Goal: Information Seeking & Learning: Compare options

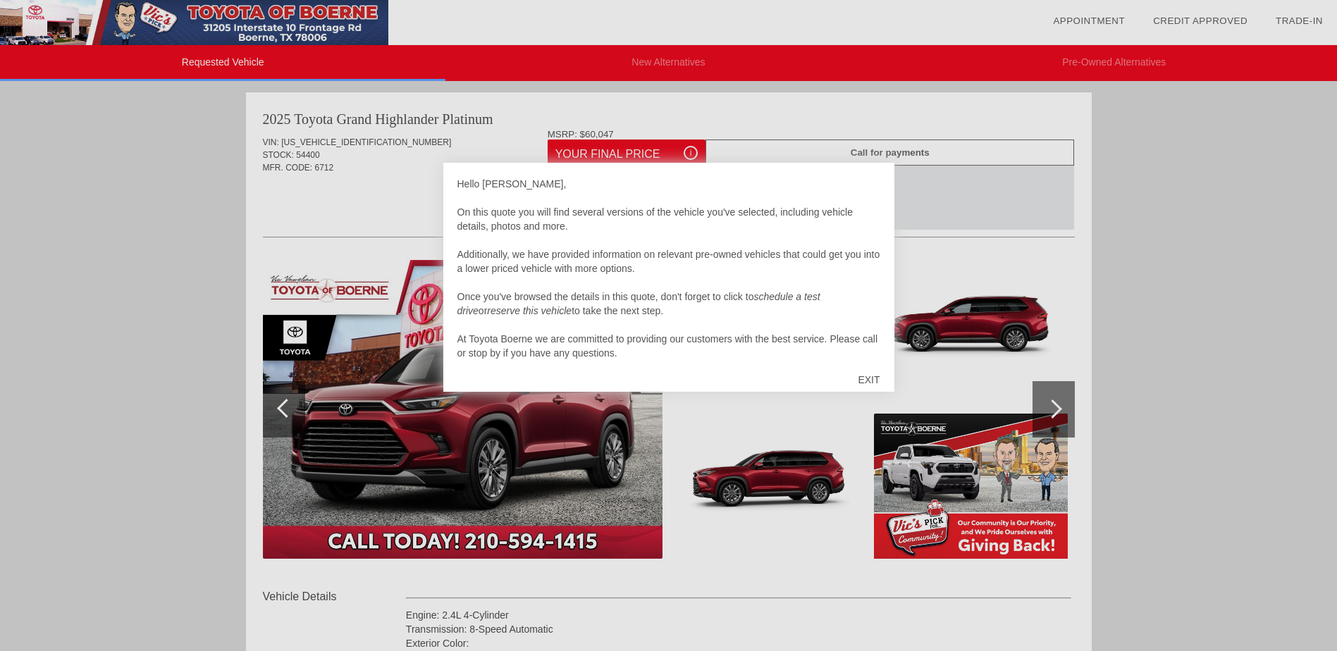
click at [1211, 281] on div at bounding box center [668, 325] width 1337 height 651
click at [871, 376] on div "EXIT" at bounding box center [869, 380] width 50 height 42
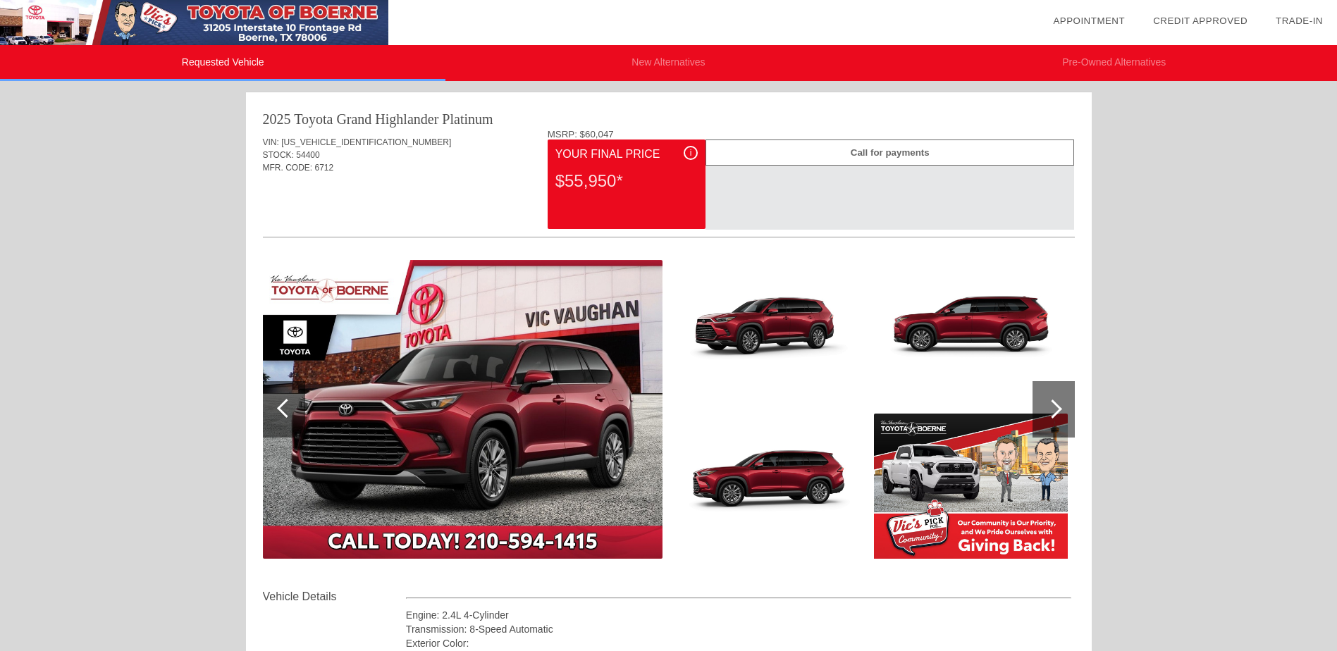
click at [1047, 402] on div at bounding box center [1054, 409] width 42 height 56
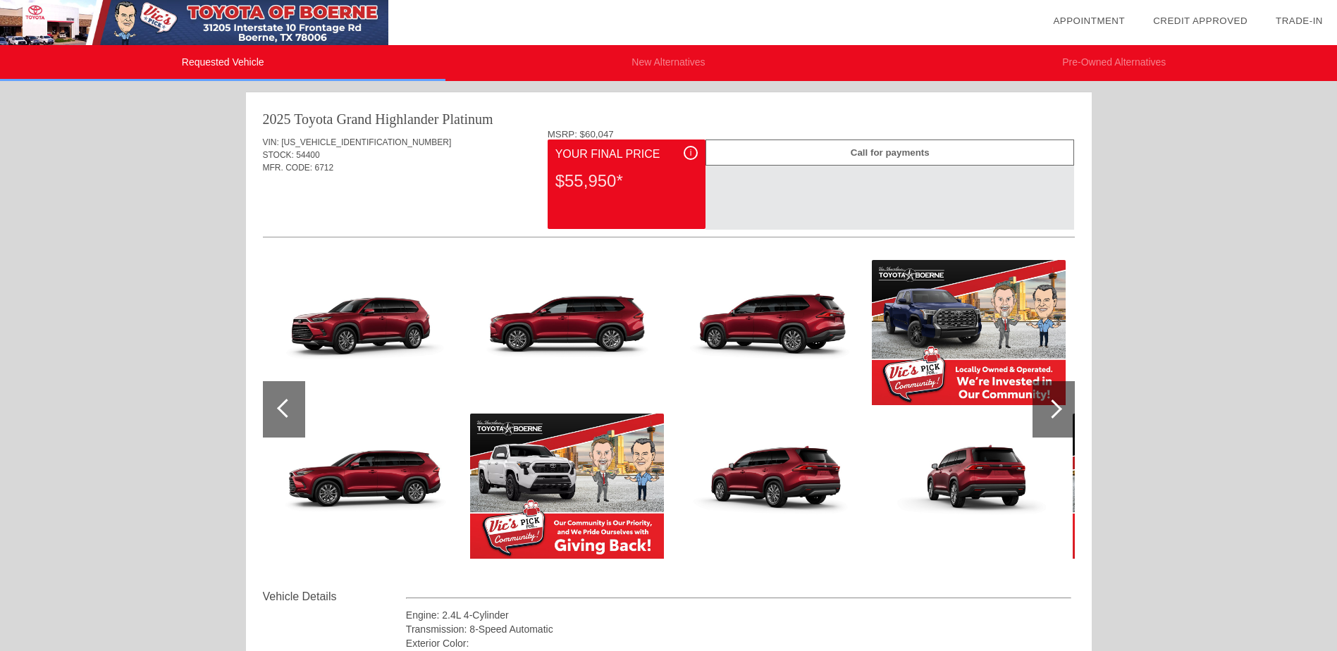
click at [1047, 402] on div at bounding box center [1054, 409] width 42 height 56
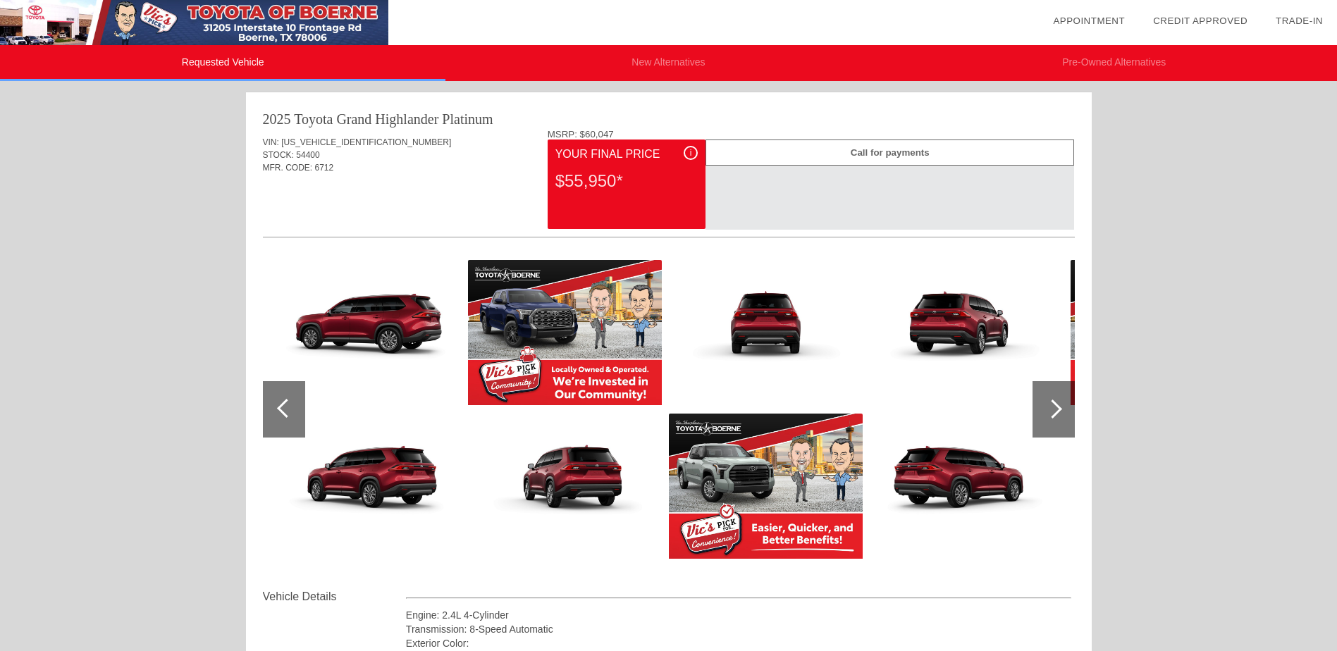
click at [328, 130] on div "VIN: [US_VEHICLE_IDENTIFICATION_NUMBER] STOCK: 54400 MFR. CODE: 6712" at bounding box center [669, 162] width 812 height 66
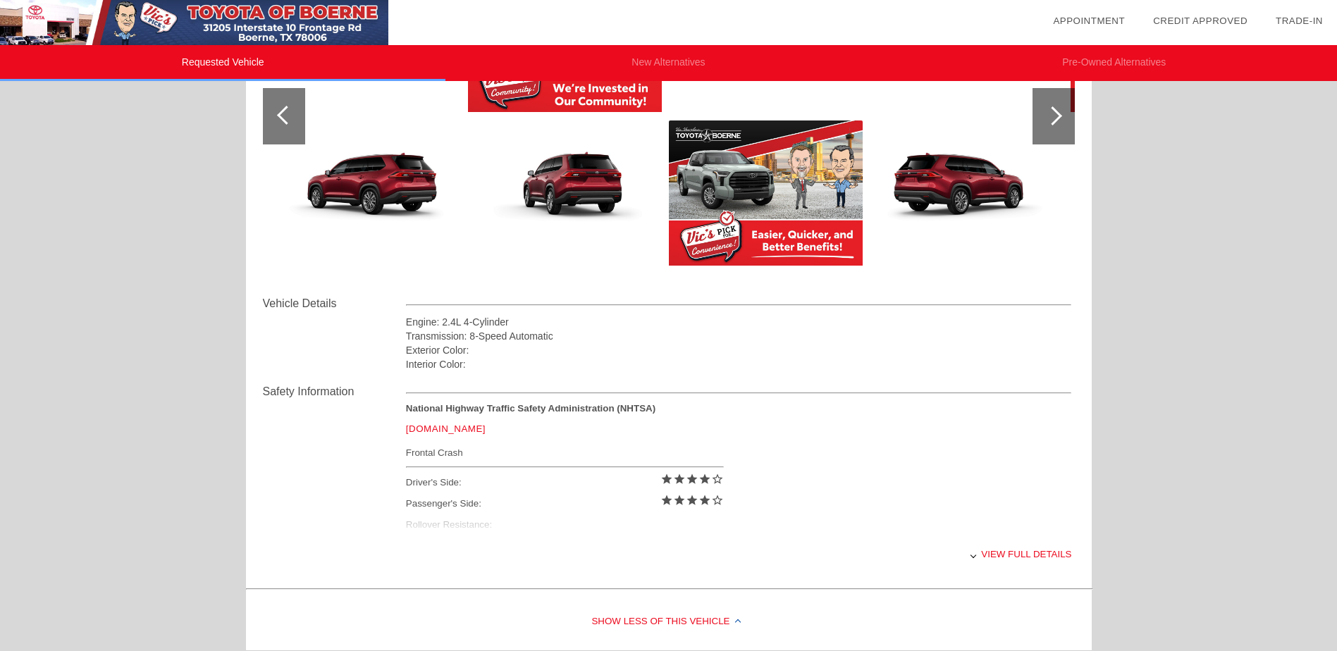
scroll to position [352, 0]
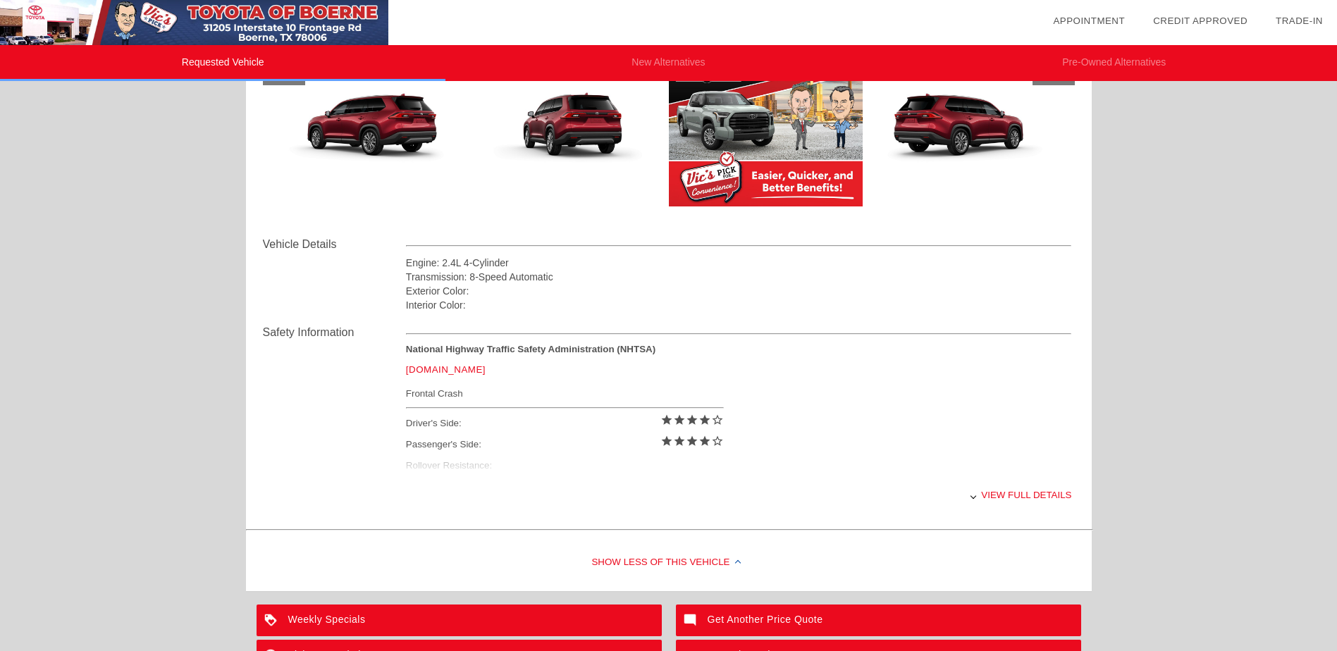
click at [1017, 499] on div "View full details" at bounding box center [739, 495] width 666 height 35
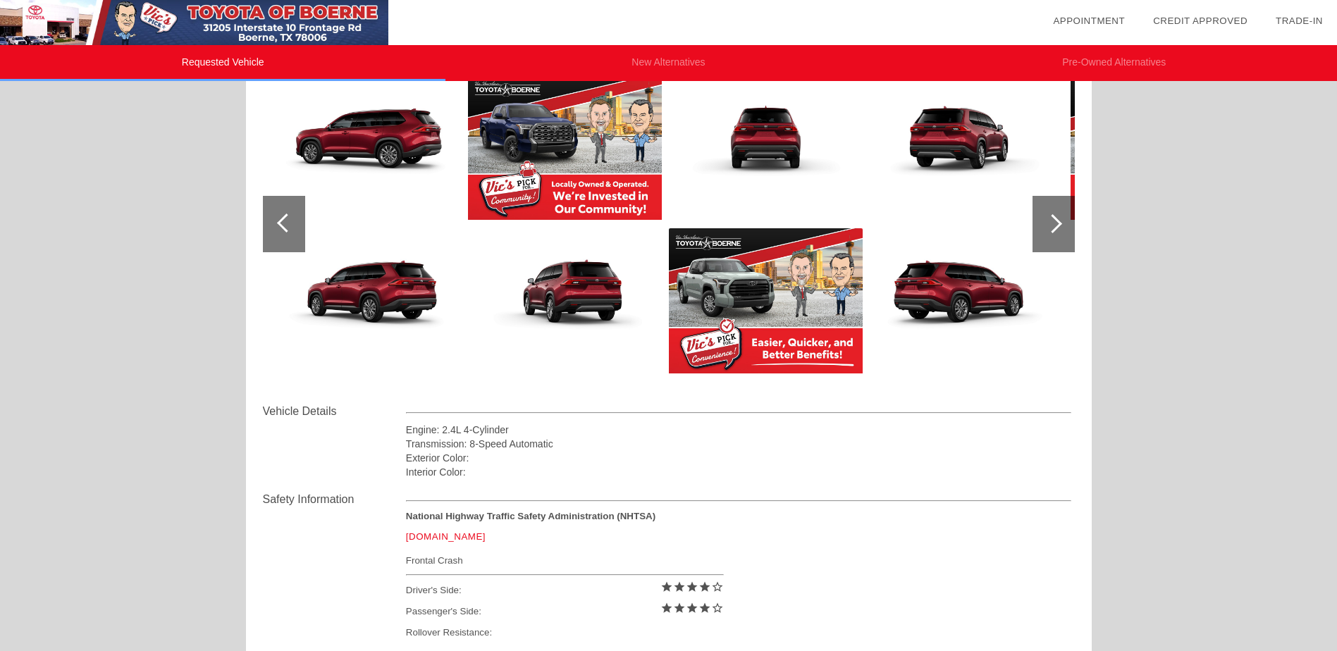
scroll to position [104, 0]
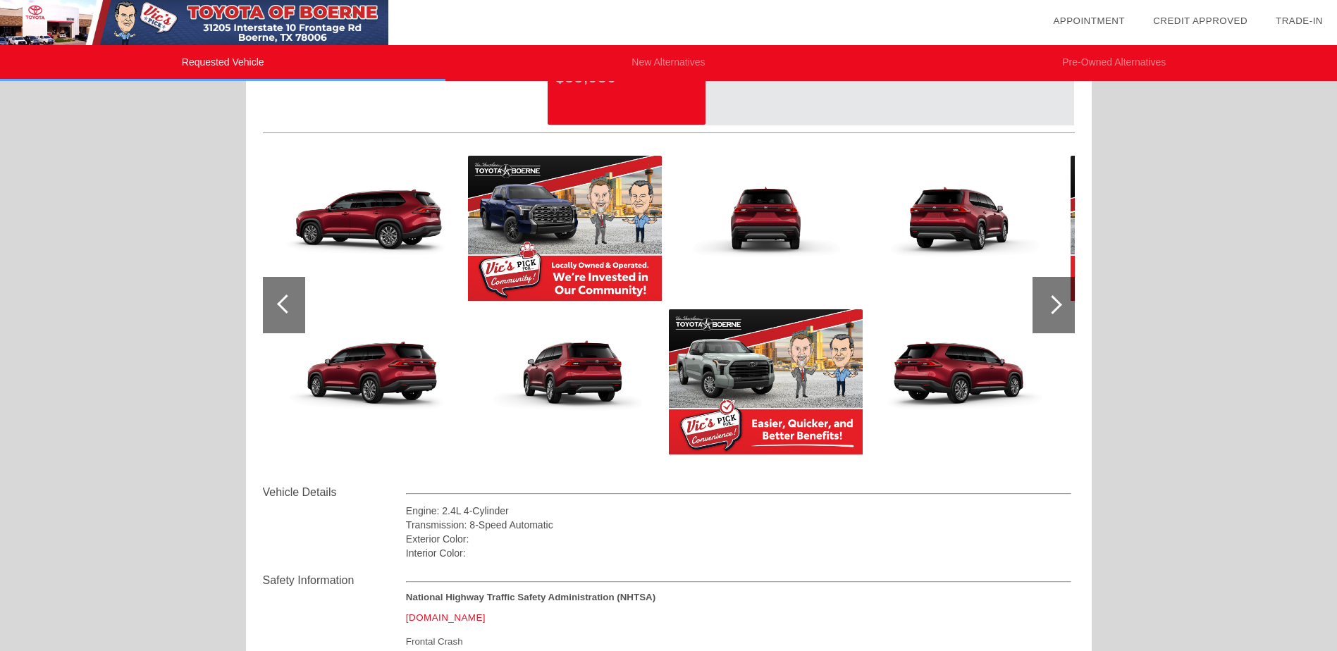
click at [1059, 318] on div at bounding box center [1054, 305] width 42 height 56
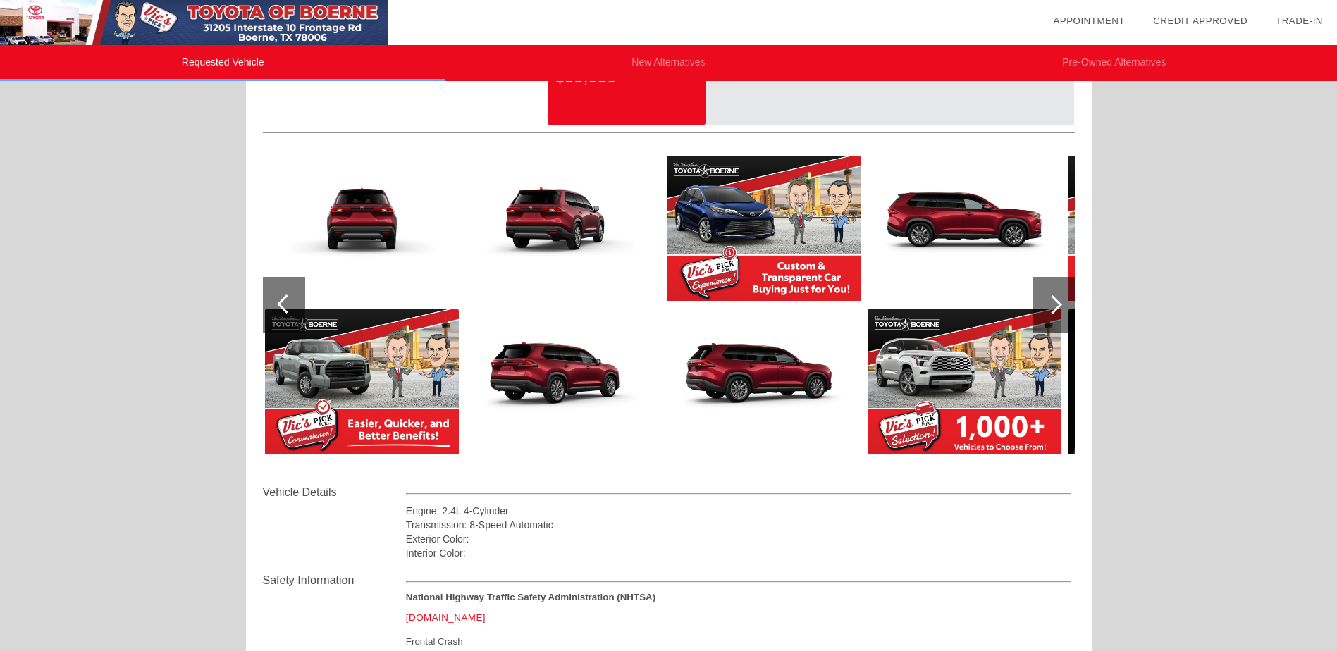
click at [1059, 318] on div at bounding box center [1054, 305] width 42 height 56
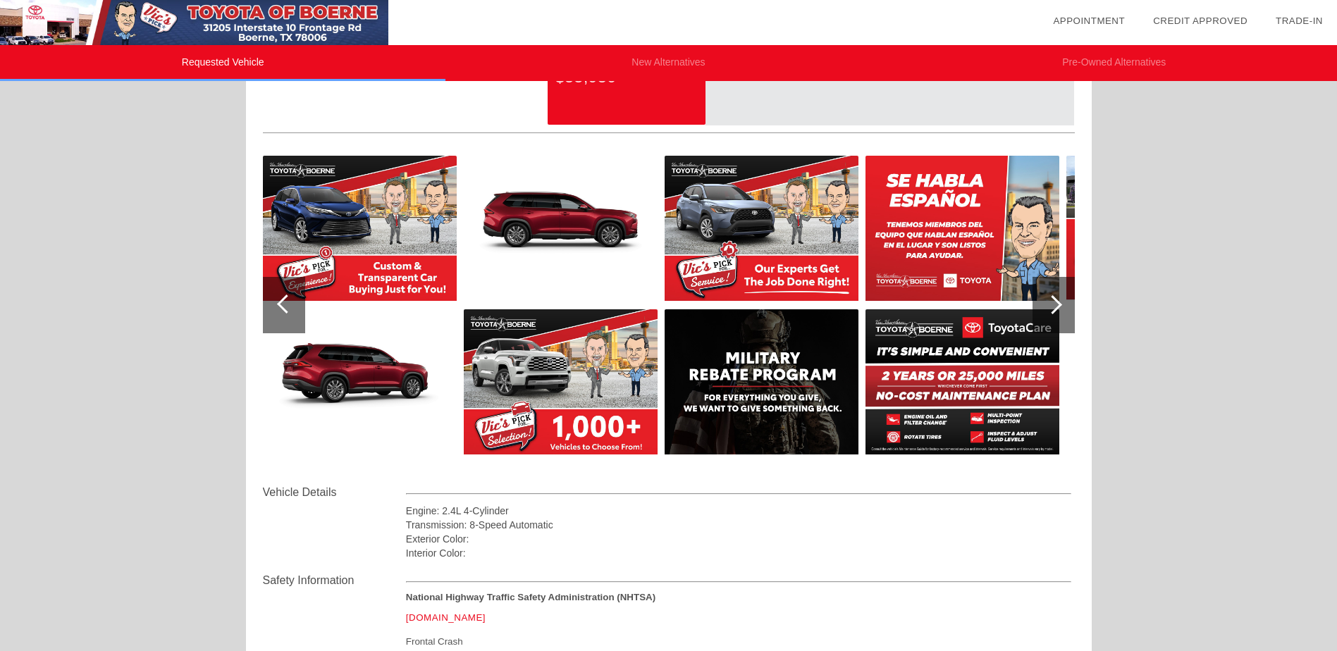
click at [1059, 318] on div at bounding box center [1054, 305] width 42 height 56
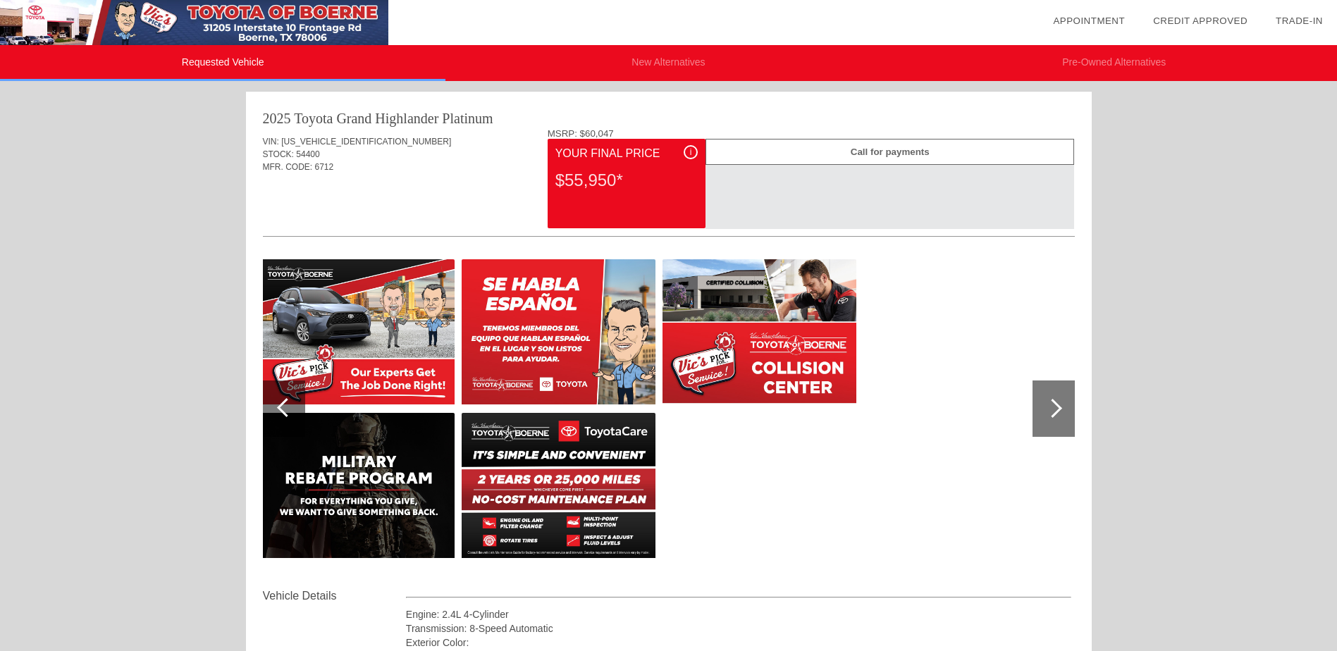
scroll to position [0, 0]
click at [596, 180] on div "$55,950*" at bounding box center [626, 181] width 142 height 37
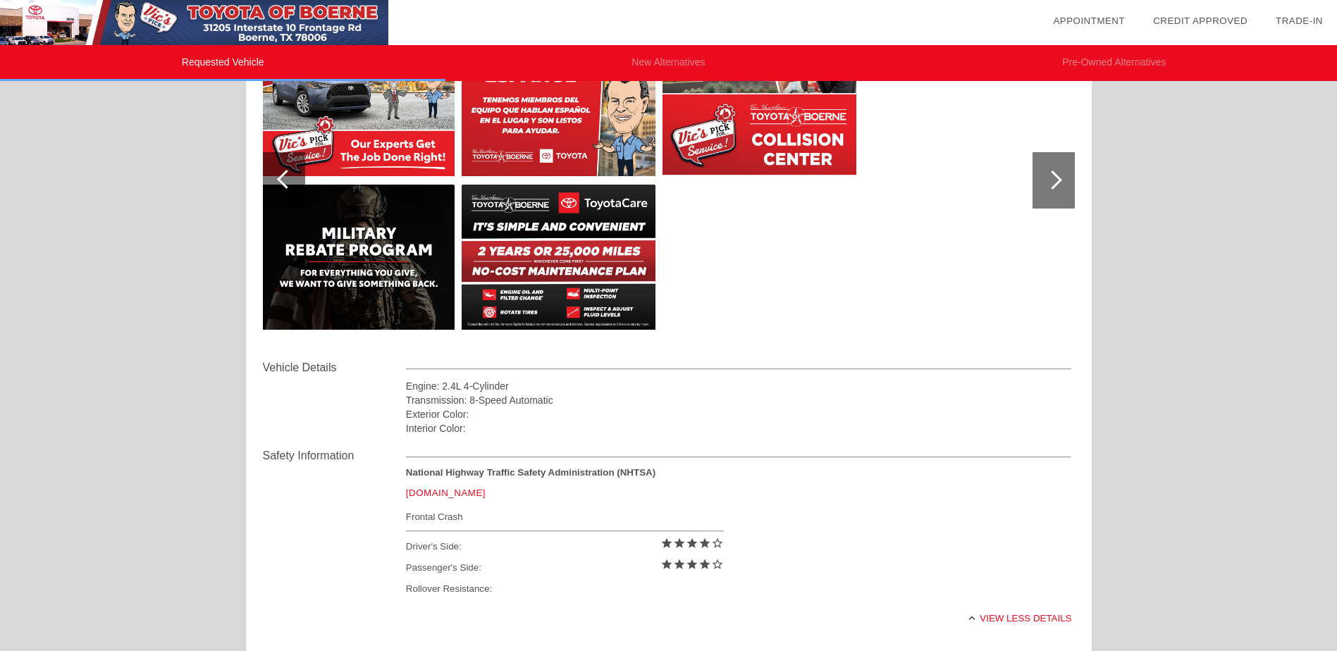
scroll to position [282, 0]
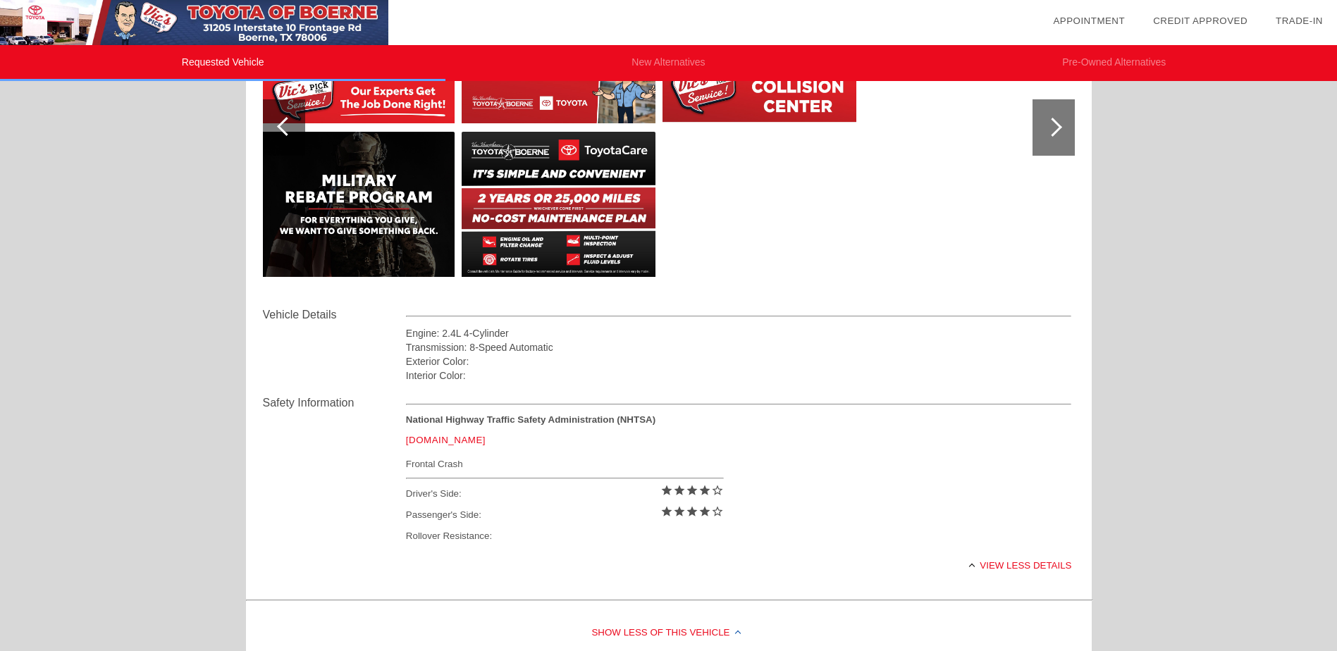
click at [1162, 355] on div "Requested Vehicle New Alternatives Pre-Owned Alternatives date_range Appointmen…" at bounding box center [668, 292] width 1337 height 1149
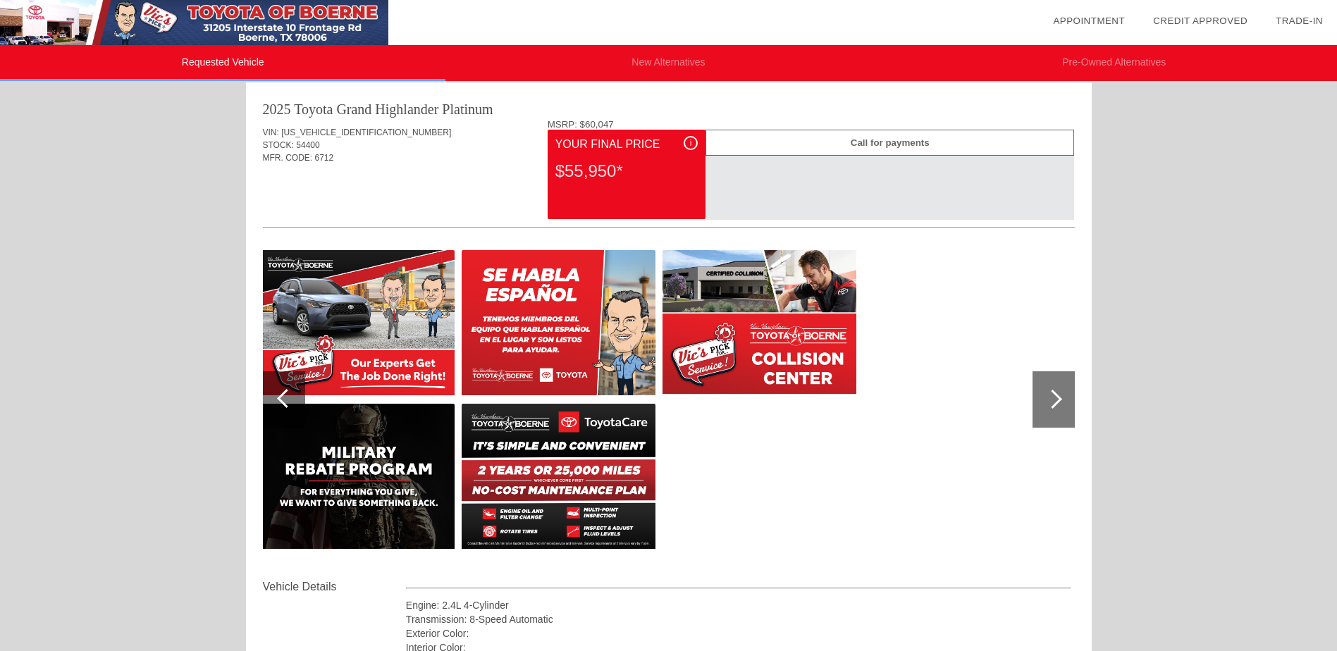
scroll to position [0, 0]
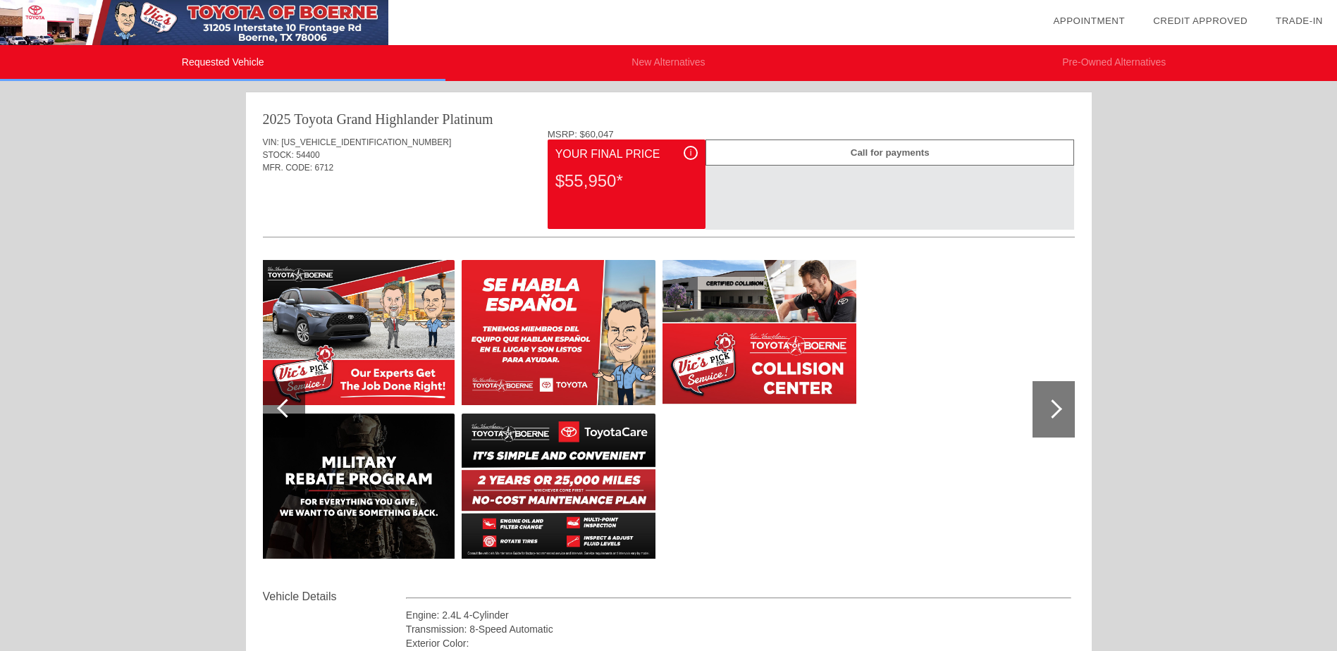
click at [1140, 254] on div "Requested Vehicle New Alternatives Pre-Owned Alternatives date_range Appointmen…" at bounding box center [668, 574] width 1337 height 1149
click at [702, 62] on li "New Alternatives" at bounding box center [667, 63] width 445 height 36
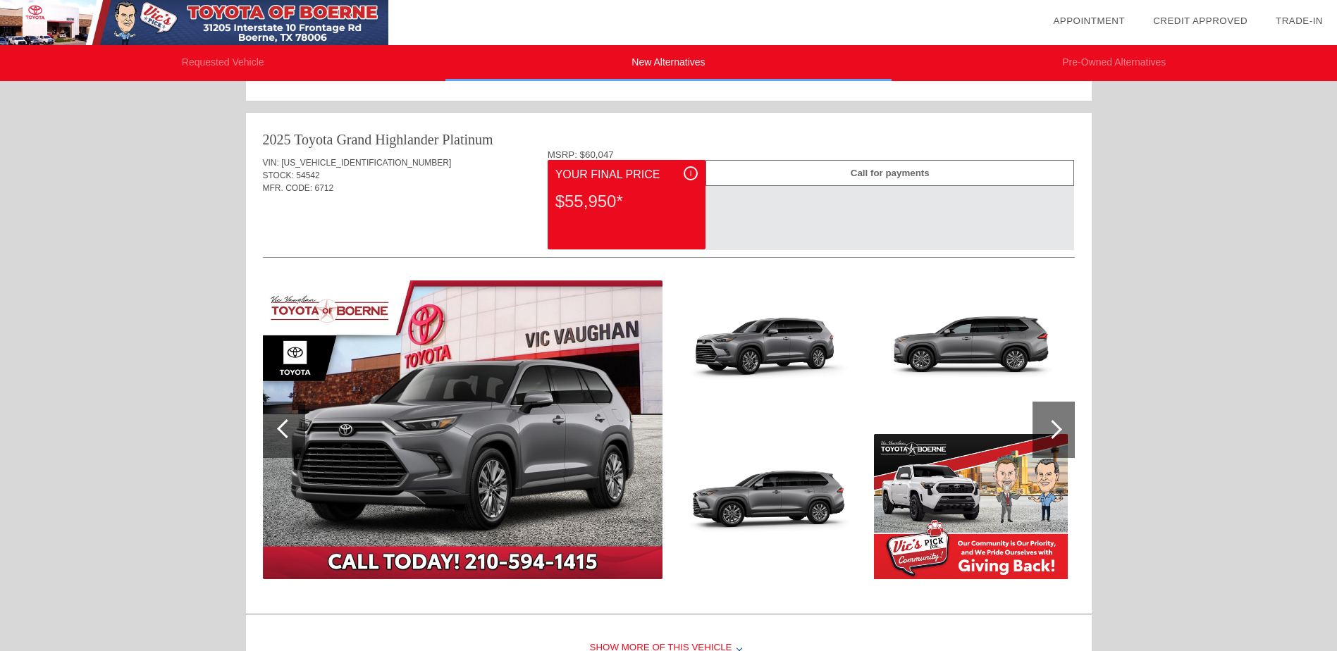
scroll to position [532, 0]
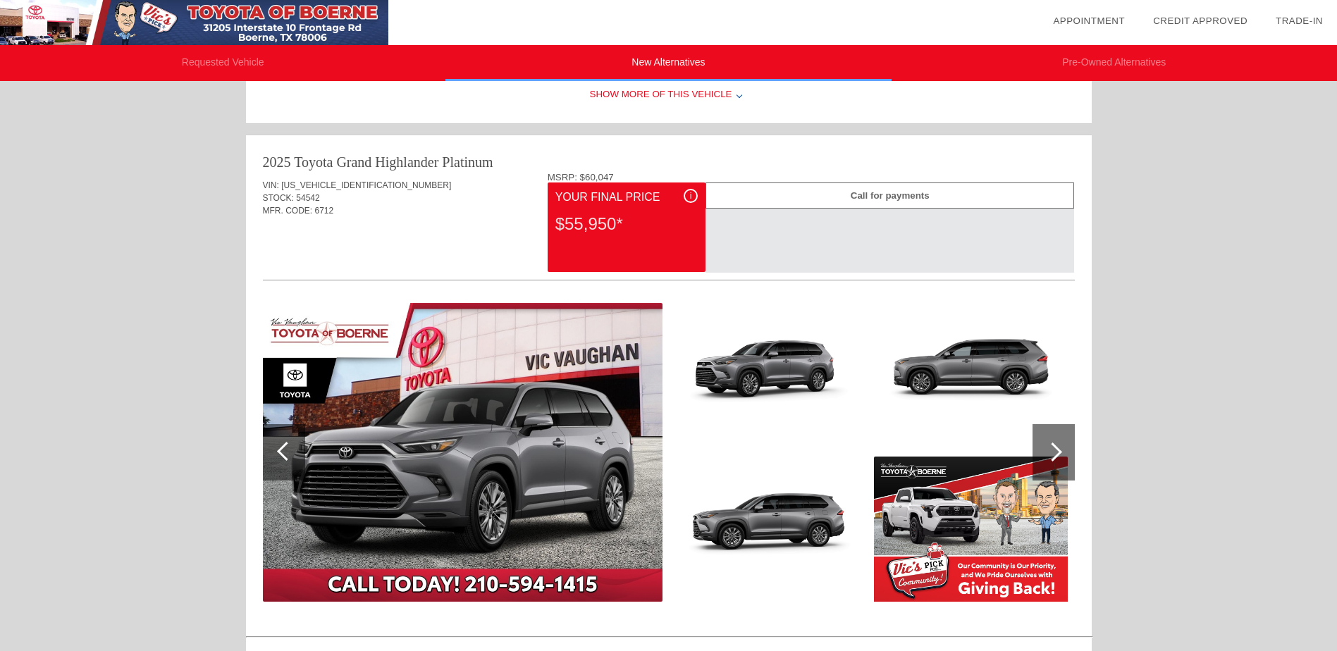
click at [1053, 443] on div at bounding box center [1052, 452] width 19 height 19
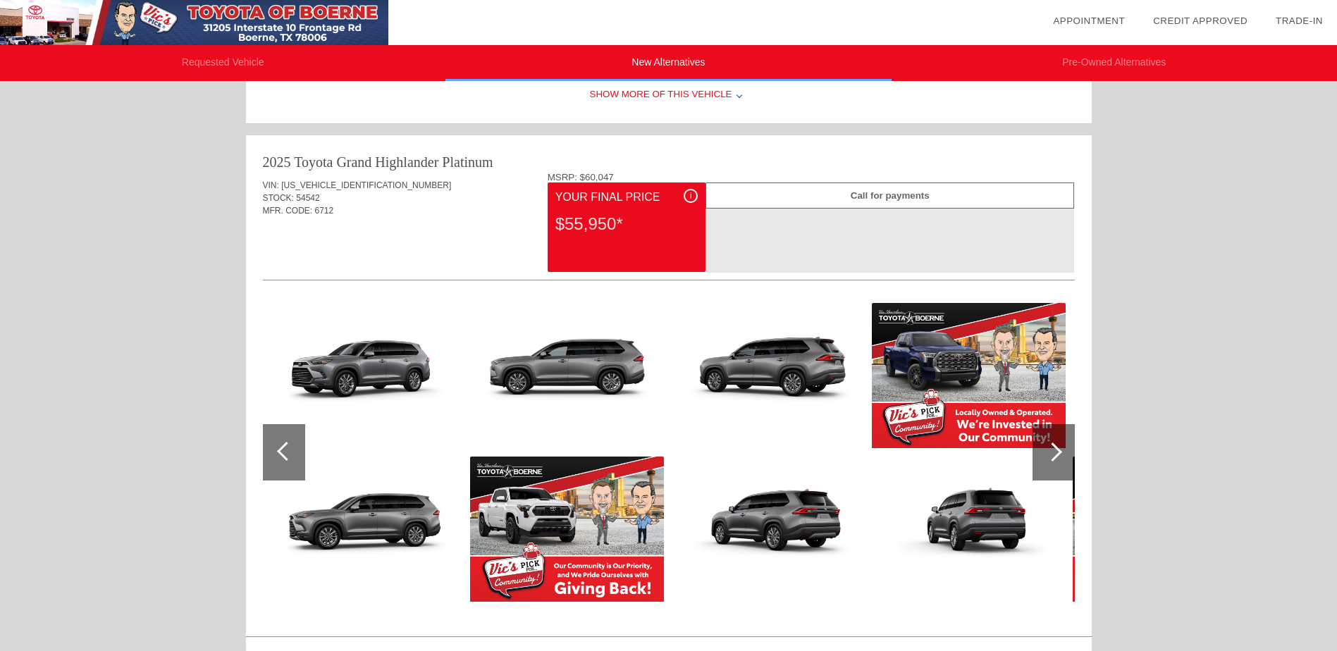
click at [1053, 443] on div at bounding box center [1052, 452] width 19 height 19
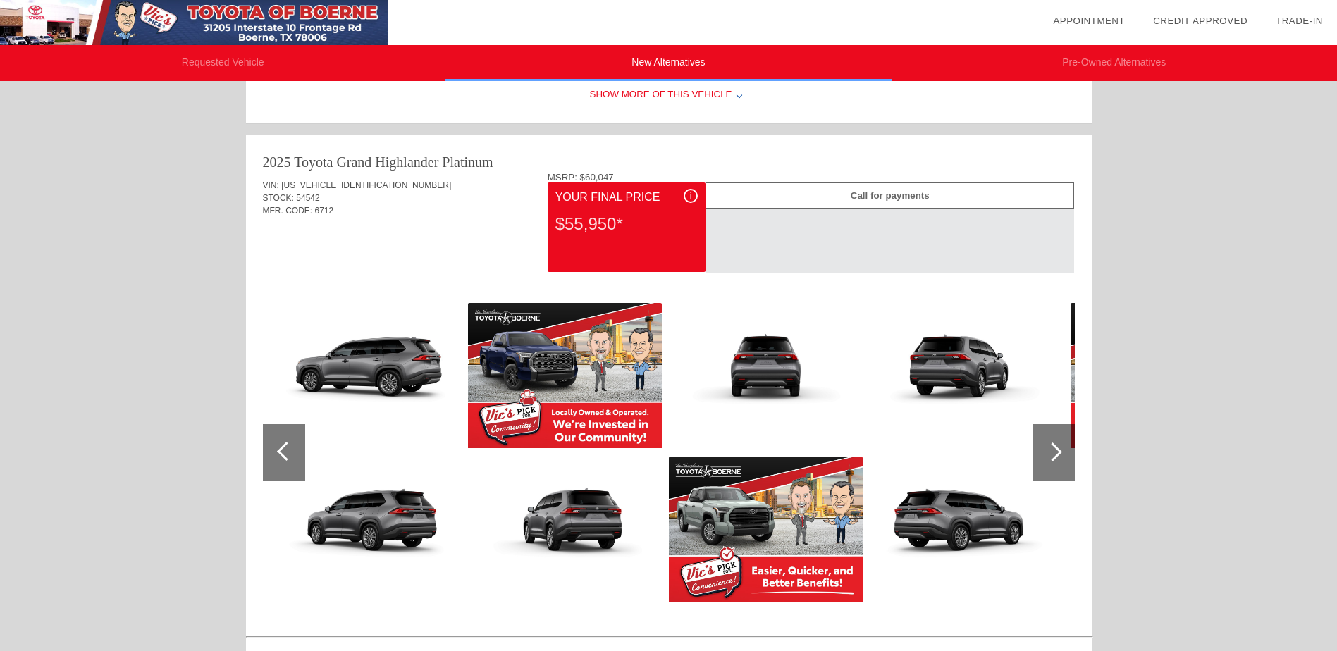
click at [1053, 443] on div at bounding box center [1052, 452] width 19 height 19
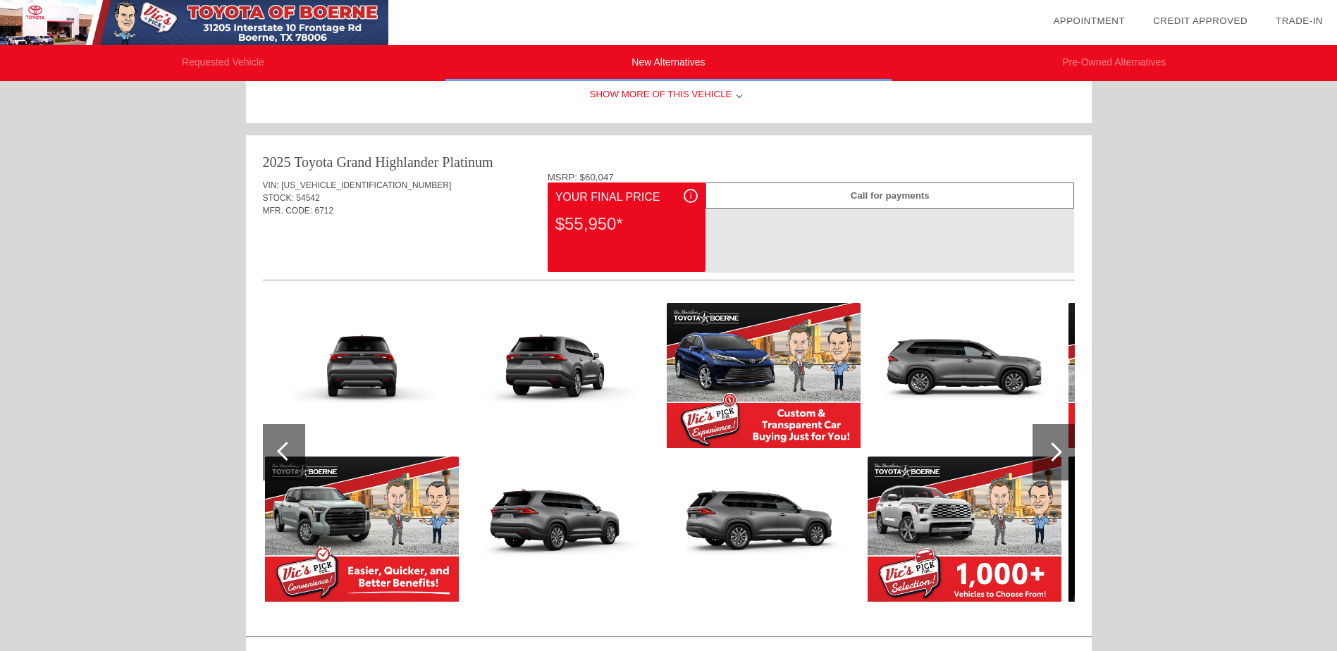
click at [1053, 443] on div at bounding box center [1052, 452] width 19 height 19
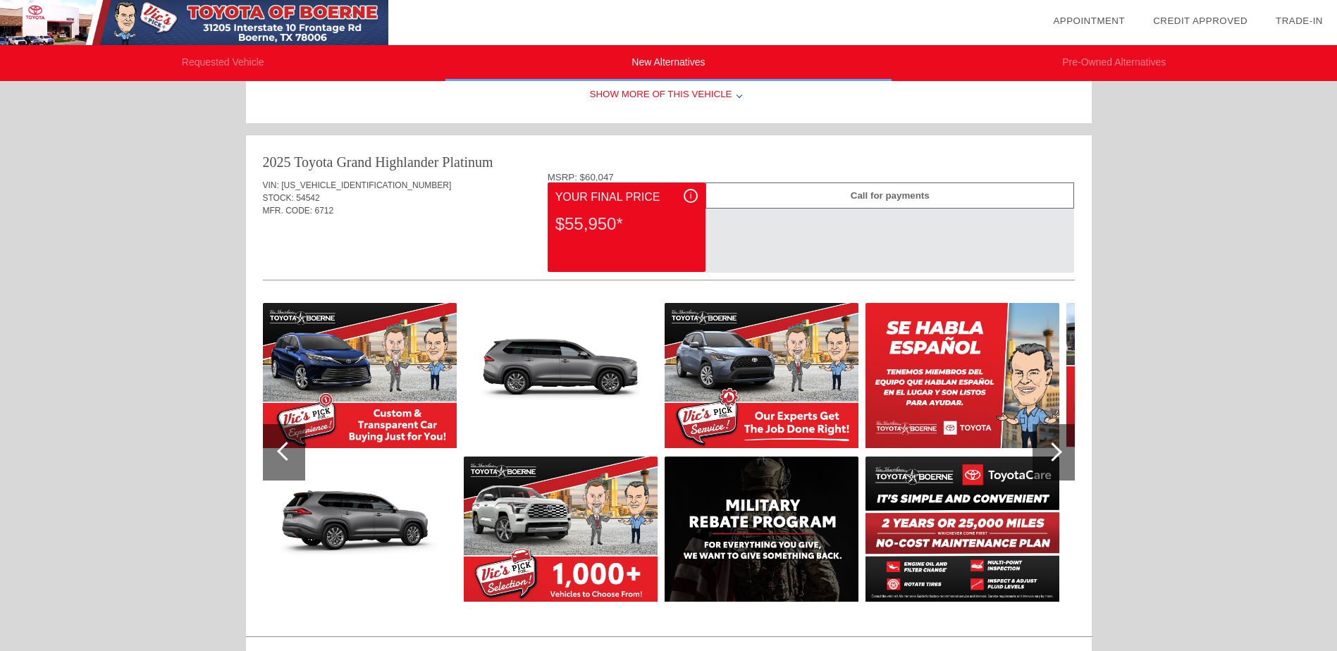
click at [1053, 443] on div at bounding box center [1052, 452] width 19 height 19
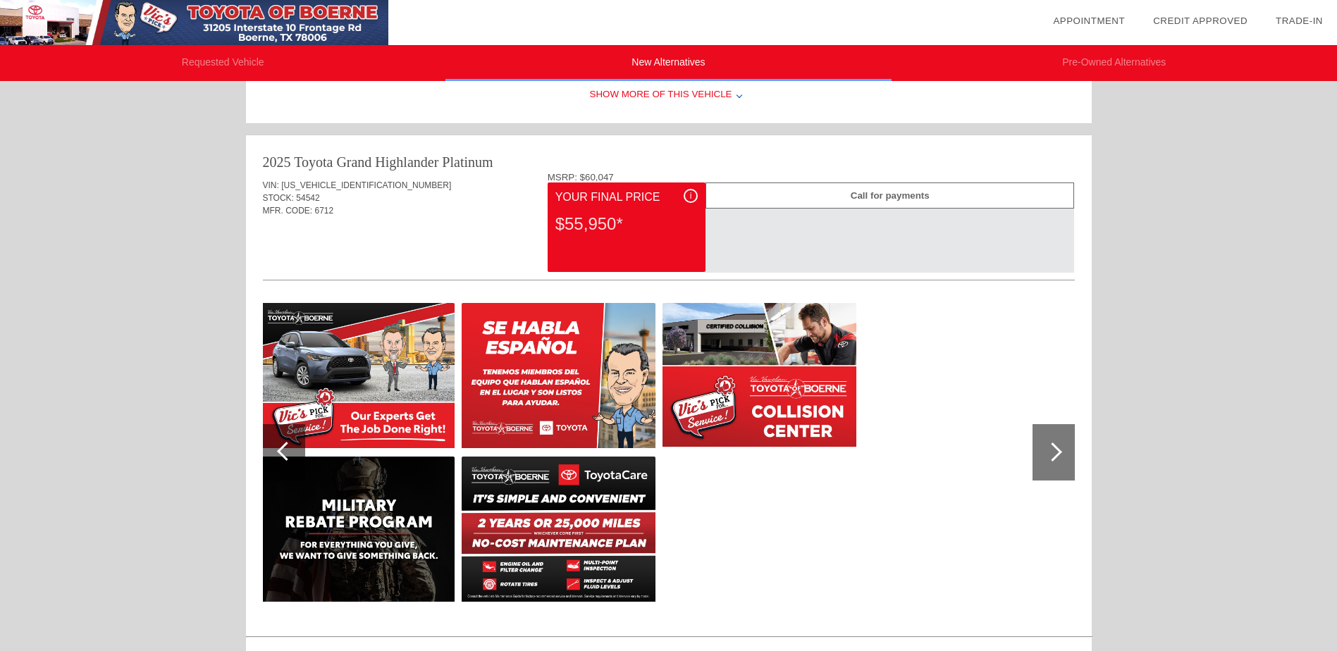
click at [1053, 443] on div at bounding box center [1052, 452] width 19 height 19
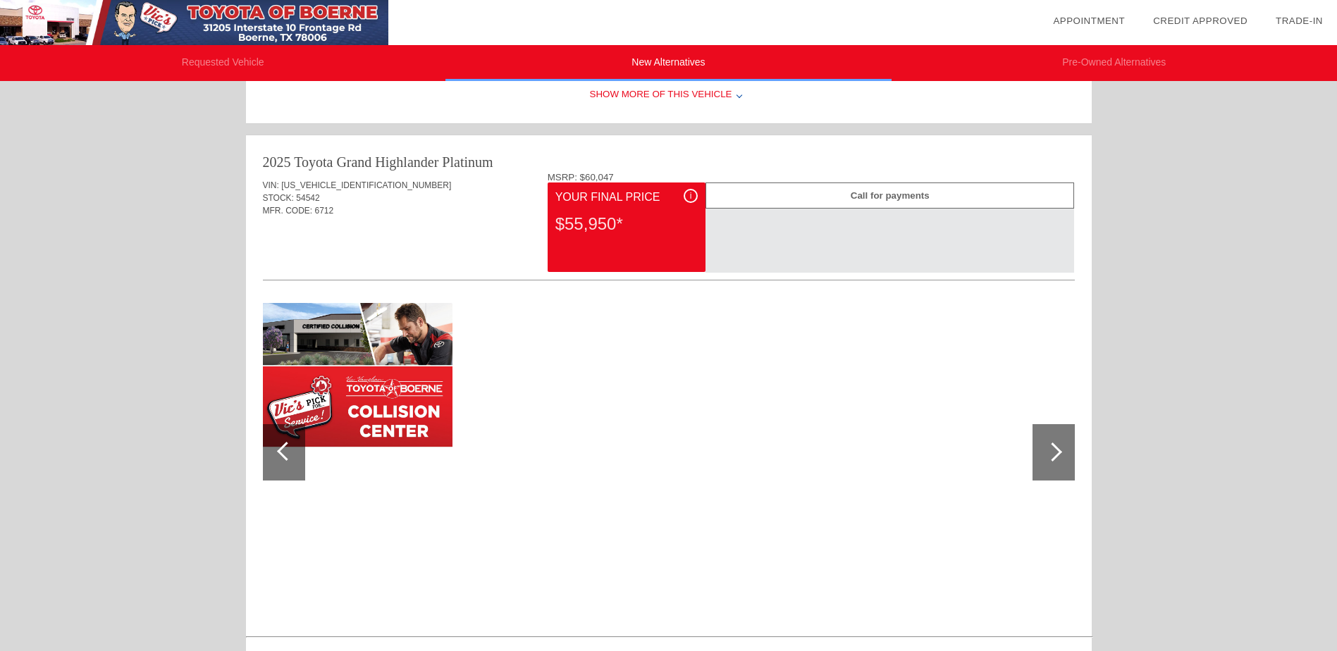
click at [1053, 443] on div at bounding box center [1052, 452] width 19 height 19
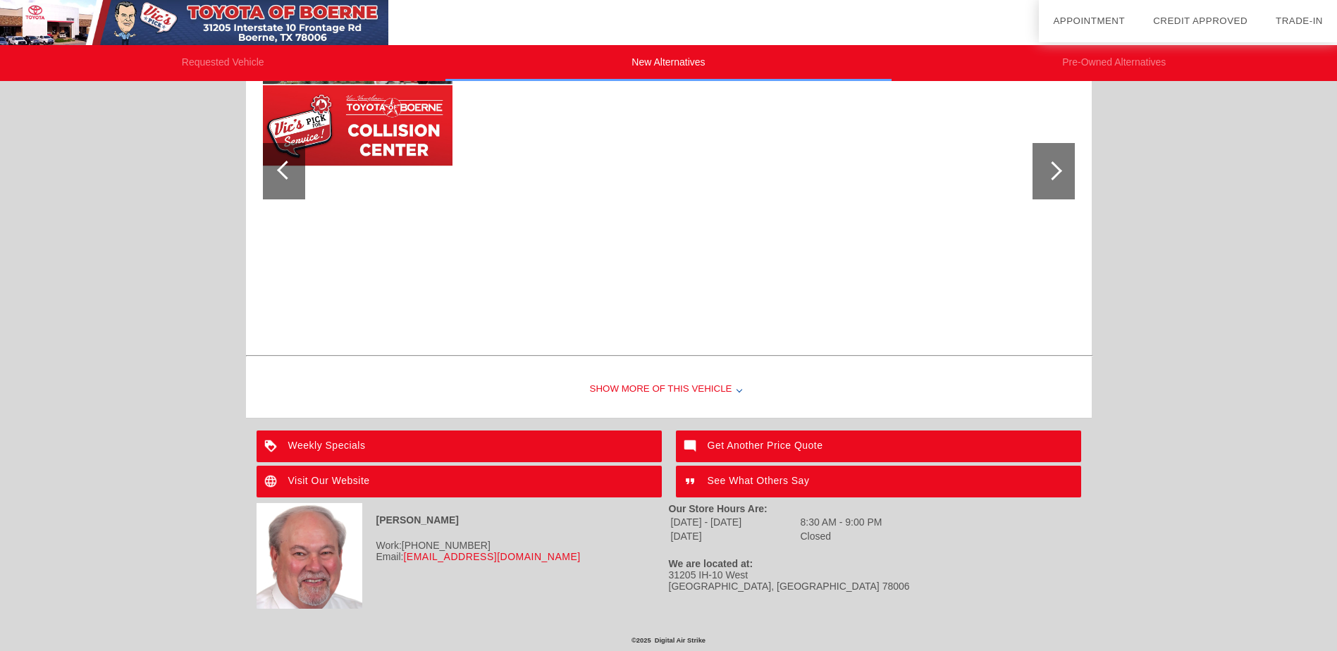
click at [723, 389] on div "Show More of this Vehicle" at bounding box center [669, 390] width 846 height 56
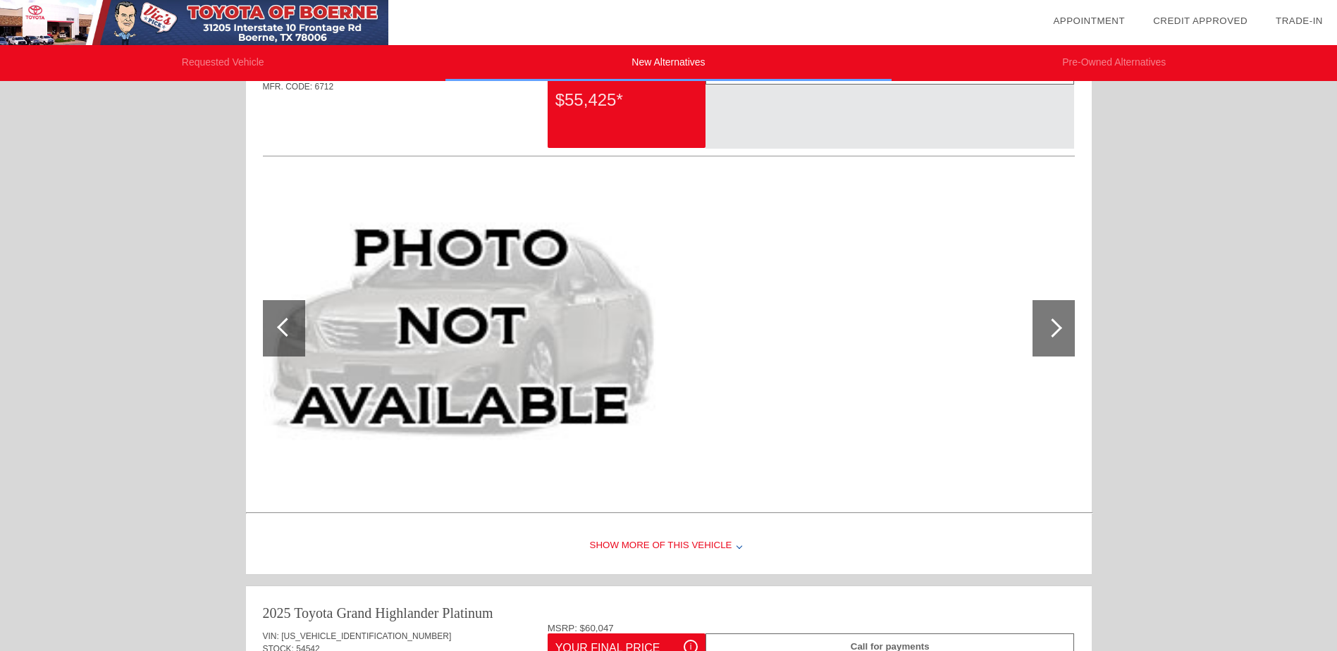
scroll to position [0, 0]
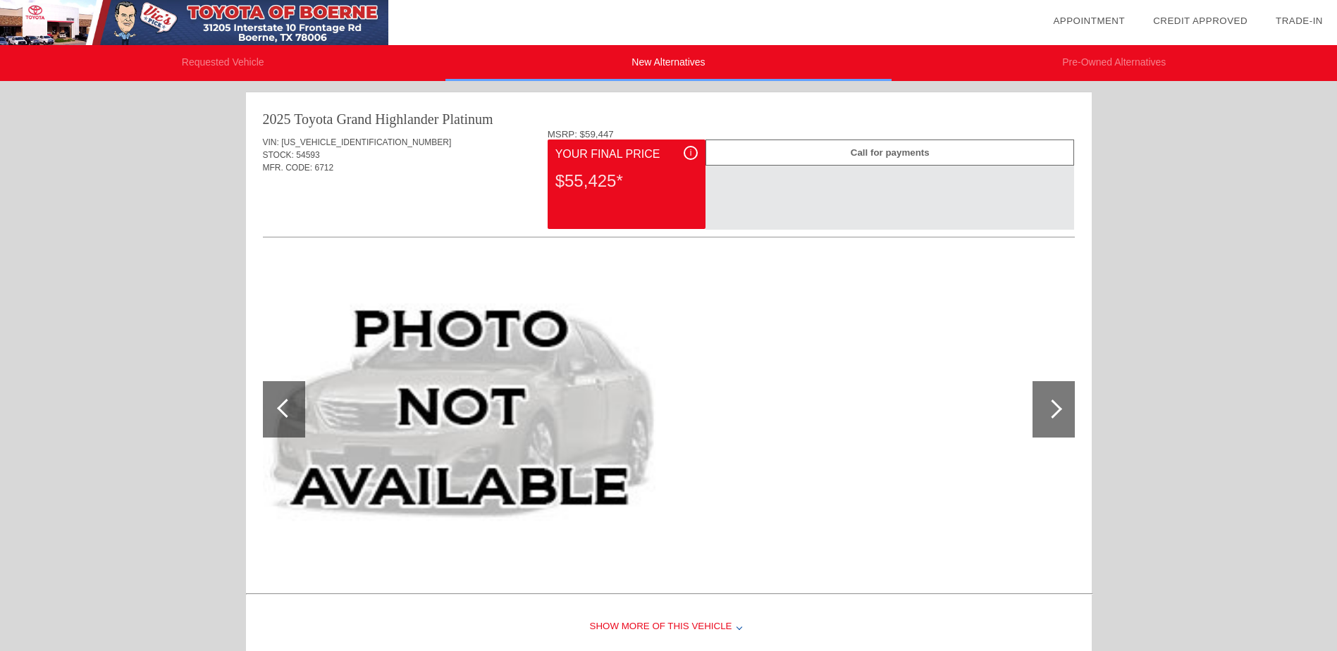
click at [1059, 73] on li "Pre-Owned Alternatives" at bounding box center [1114, 63] width 445 height 36
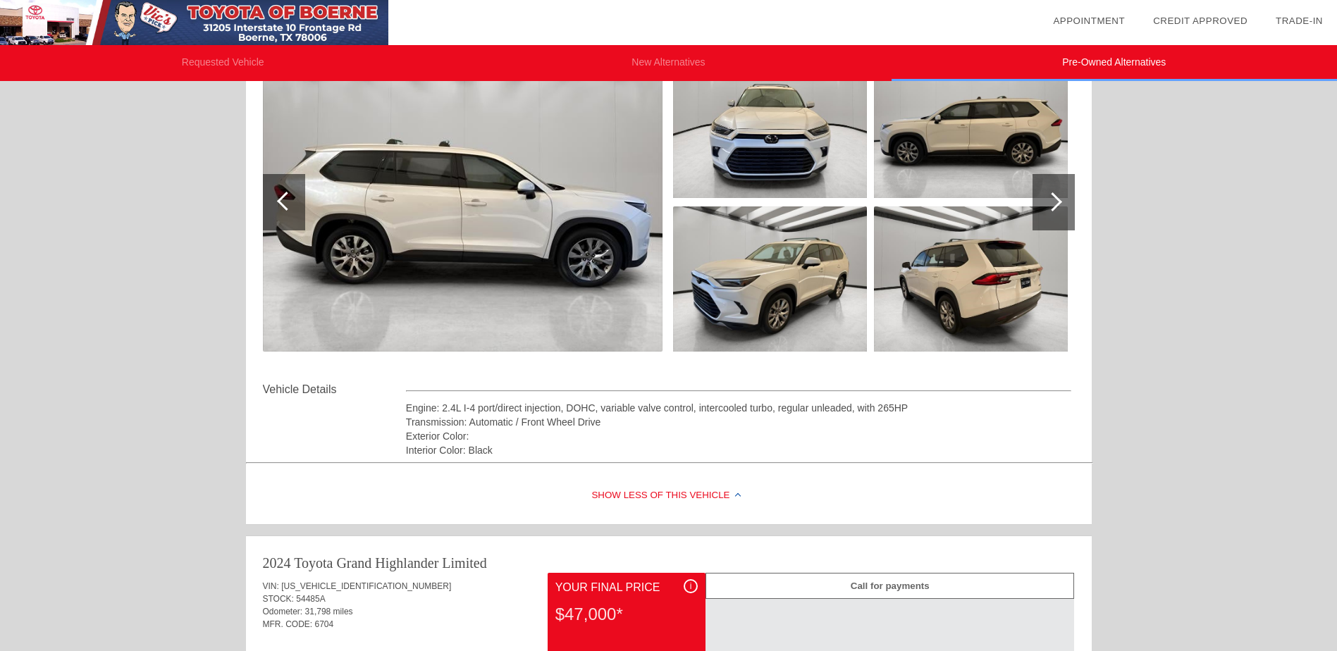
scroll to position [211, 0]
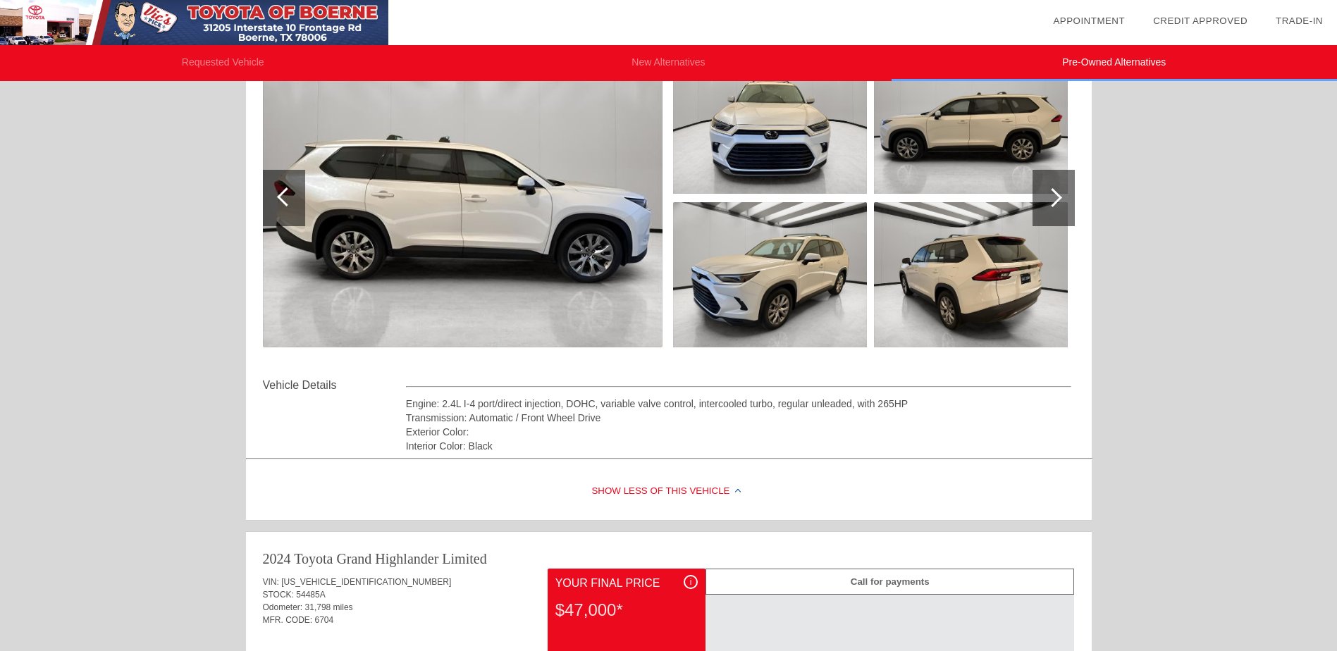
click at [1056, 218] on div at bounding box center [1054, 198] width 42 height 56
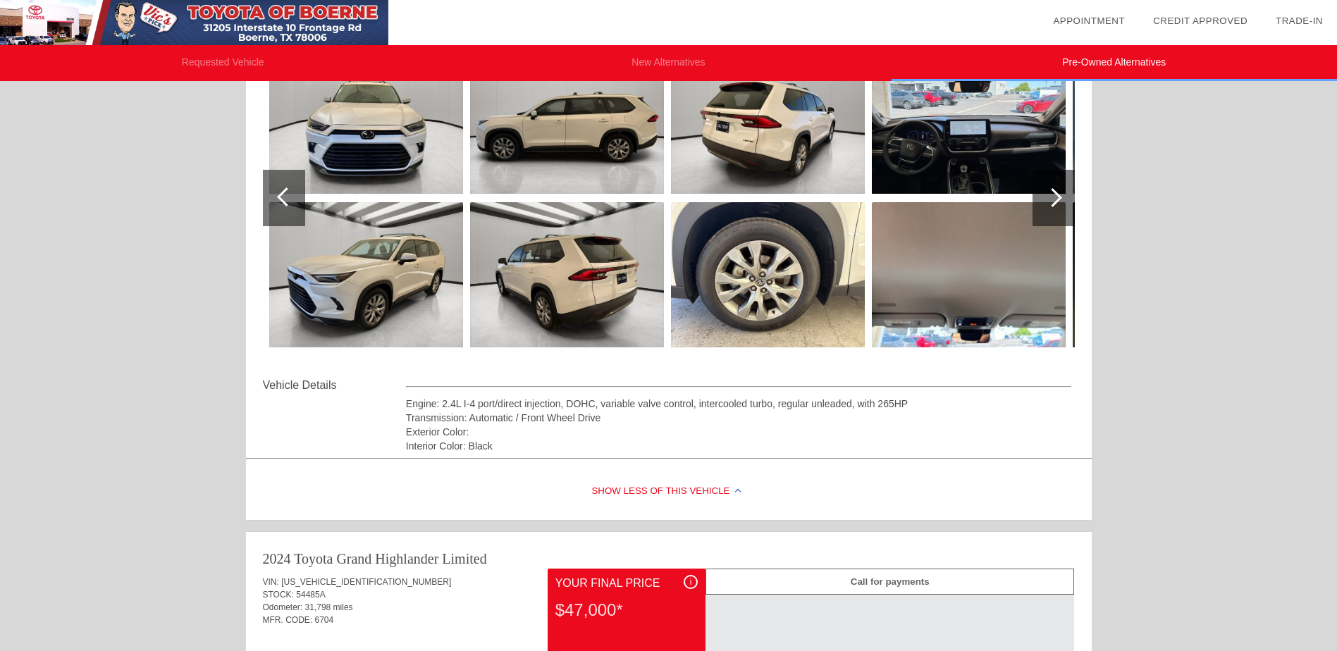
click at [1056, 218] on div at bounding box center [1054, 198] width 42 height 56
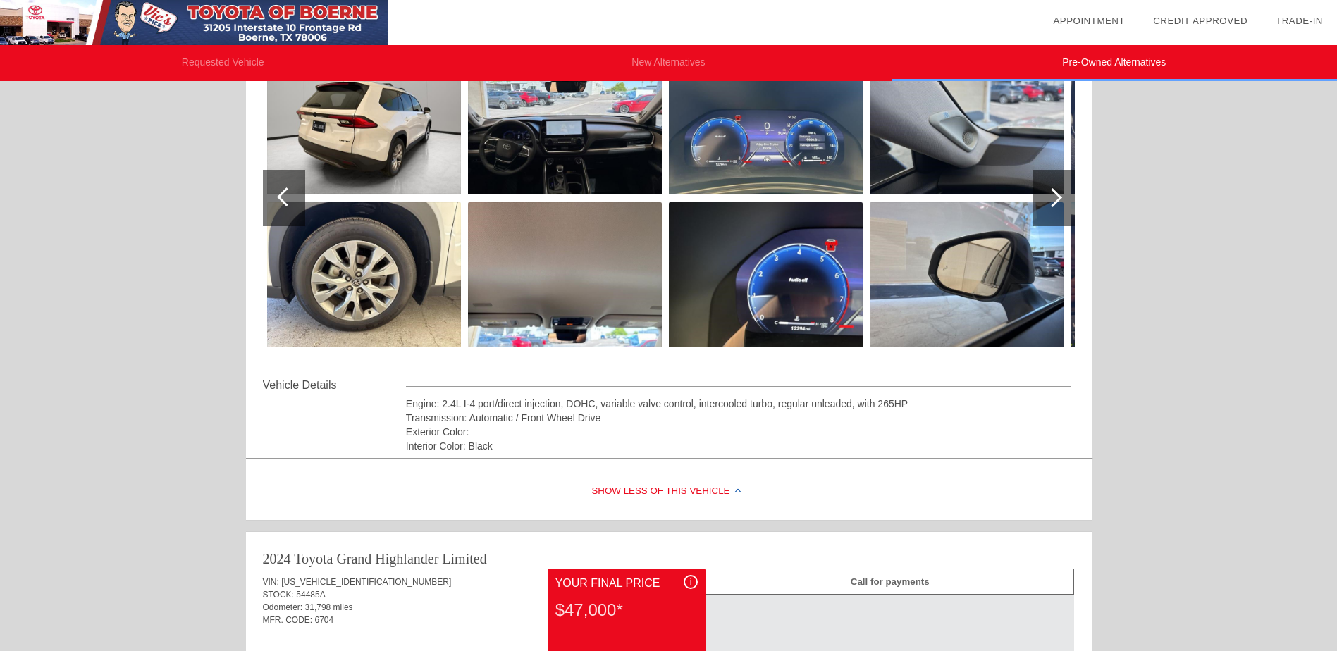
click at [1056, 218] on div at bounding box center [1054, 198] width 42 height 56
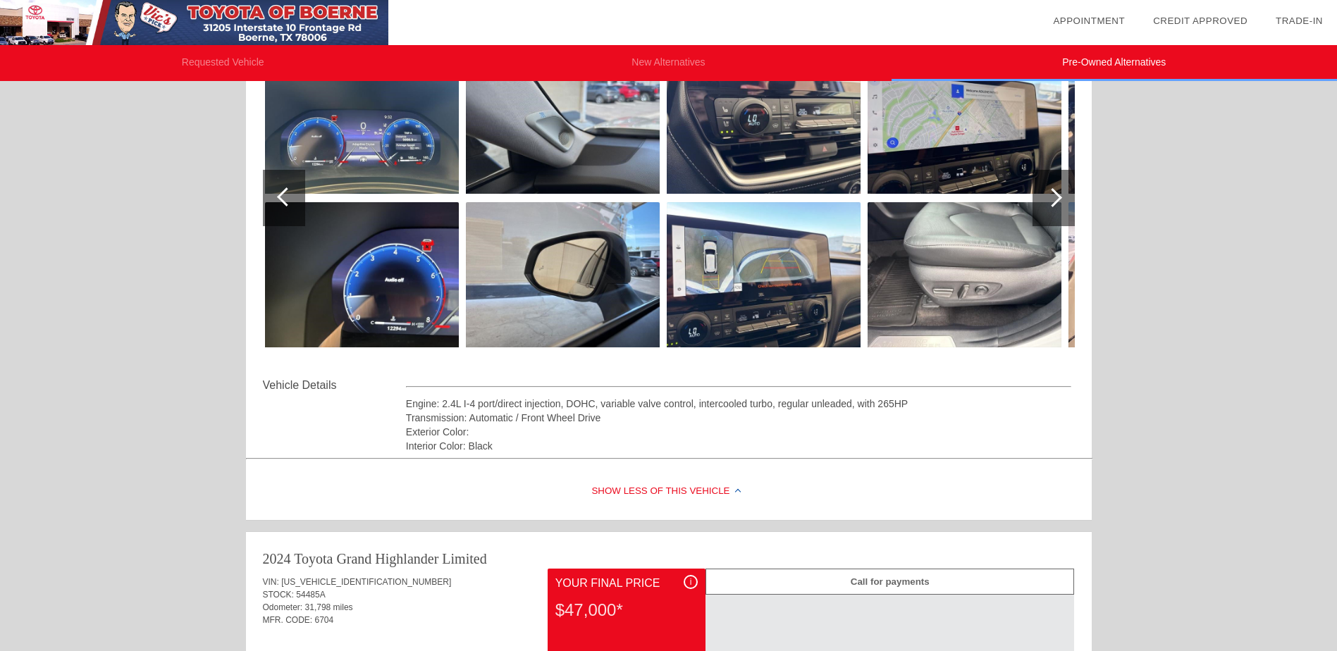
click at [1056, 218] on div at bounding box center [1054, 198] width 42 height 56
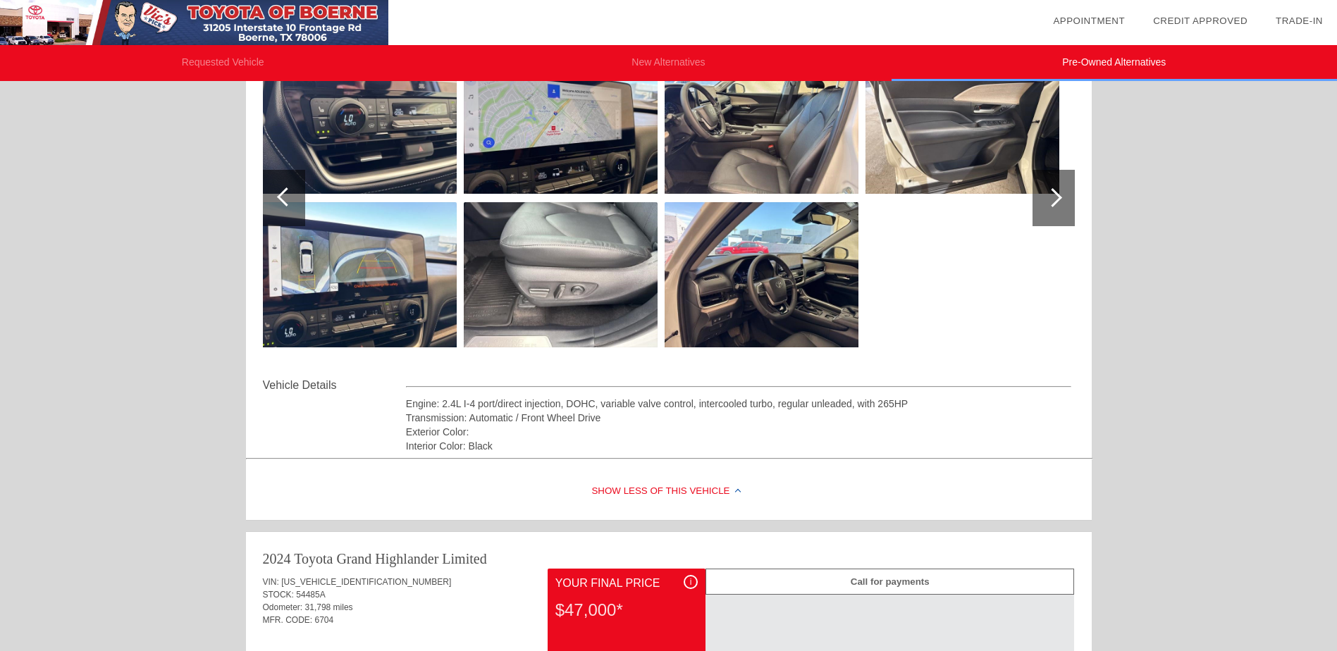
click at [1056, 218] on div at bounding box center [1054, 198] width 42 height 56
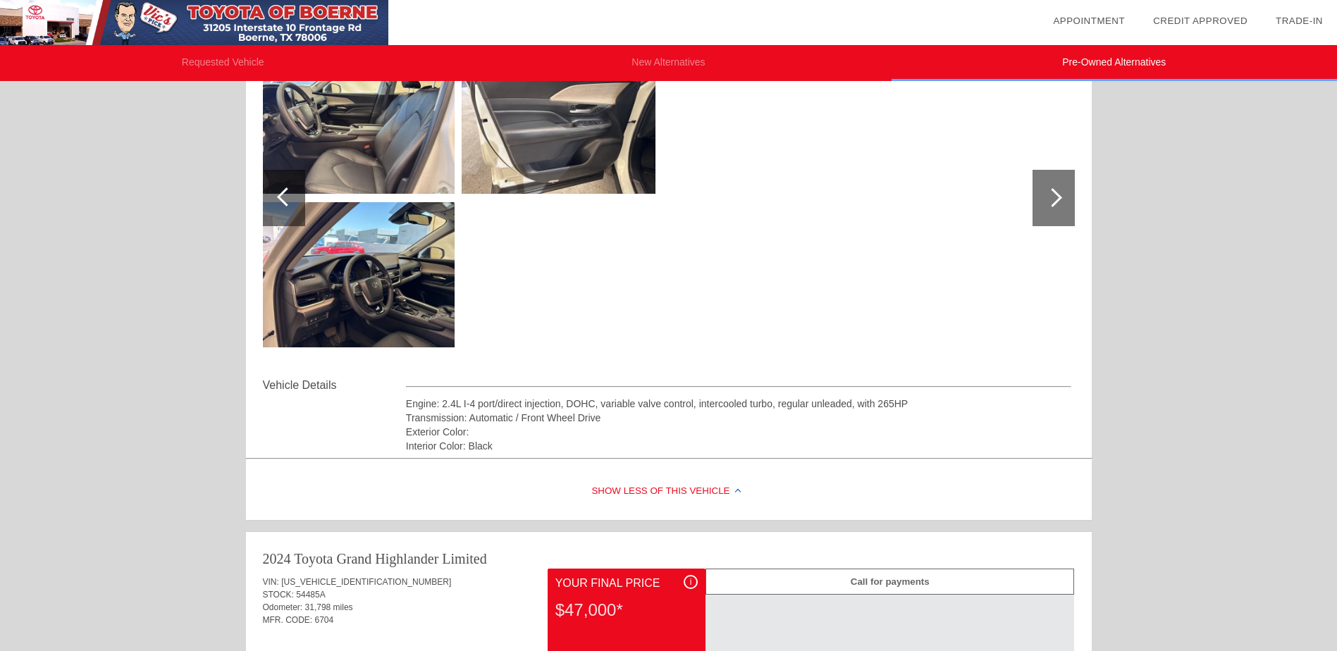
click at [1056, 218] on div at bounding box center [1054, 198] width 42 height 56
click at [1057, 200] on div at bounding box center [1052, 197] width 19 height 19
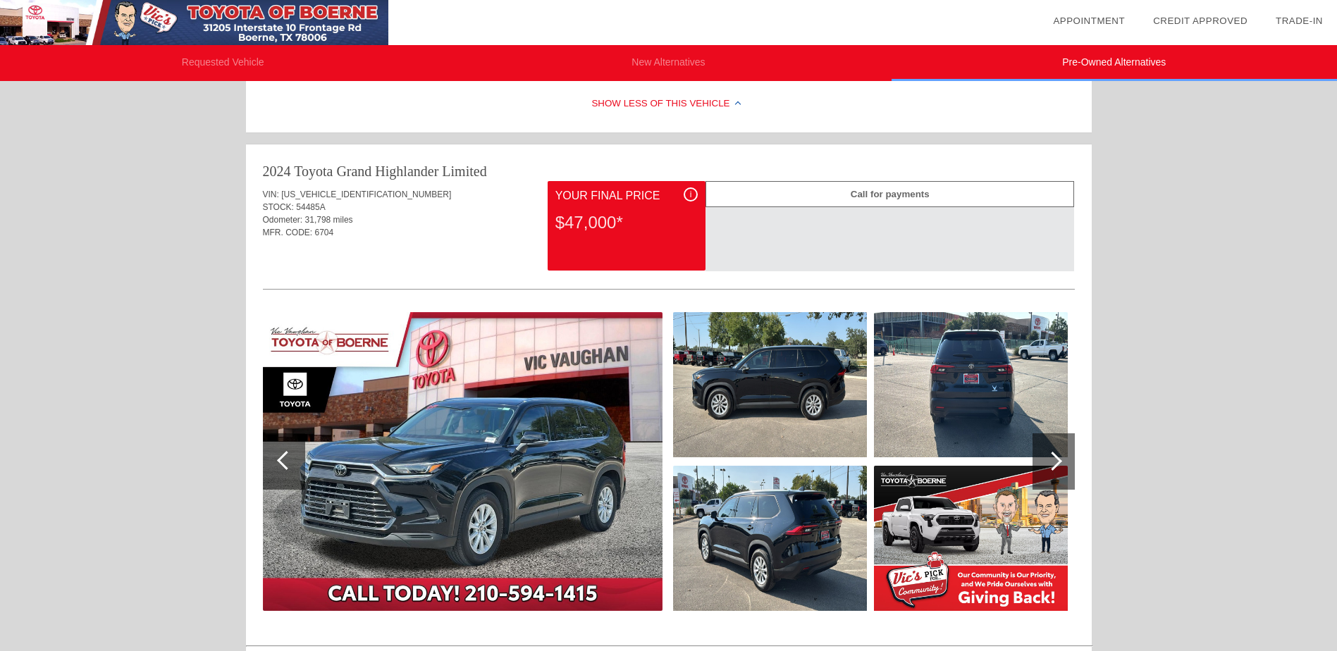
scroll to position [423, 0]
